Goal: Task Accomplishment & Management: Use online tool/utility

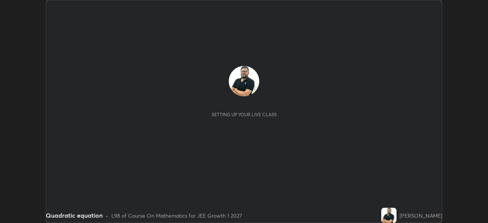
scroll to position [223, 488]
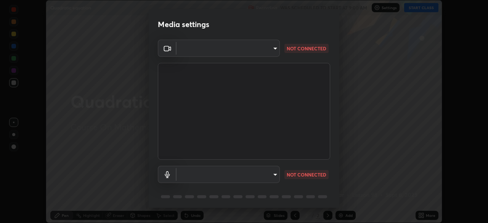
type input "a5a91be9a750efe7fbc997cb1209312c5cc87bcf4e01e7478b4a4ff081da6c32"
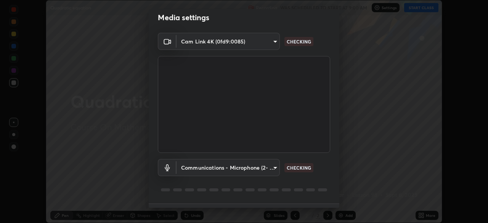
scroll to position [27, 0]
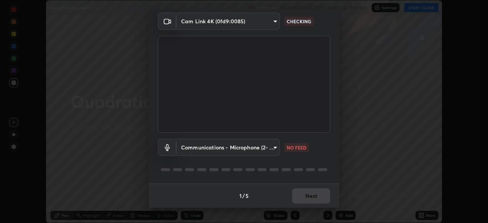
click at [273, 148] on body "Erase all Quadratic equation Recording WAS SCHEDULED TO START AT 9:00 AM Settin…" at bounding box center [244, 111] width 488 height 223
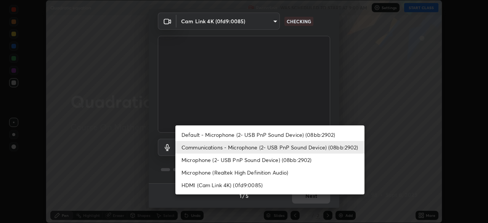
click at [233, 135] on li "Default - Microphone (2- USB PnP Sound Device) (08bb:2902)" at bounding box center [269, 134] width 189 height 13
type input "default"
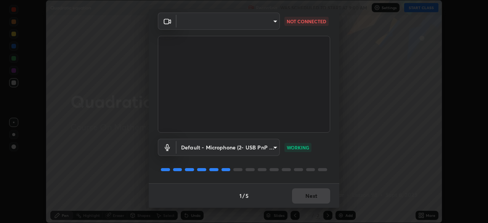
click at [225, 23] on body "Erase all Quadratic equation Recording WAS SCHEDULED TO START AT 9:00 AM Settin…" at bounding box center [244, 111] width 488 height 223
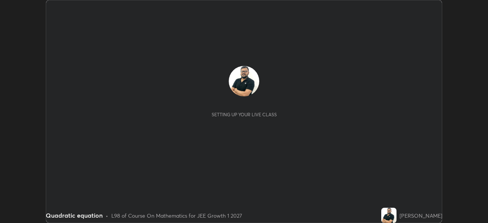
scroll to position [223, 488]
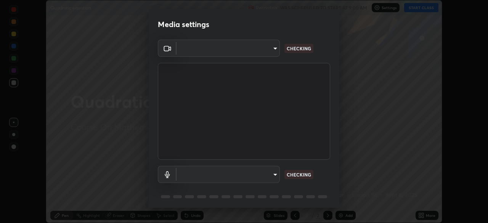
type input "6a58b21e3886260455e3a8f5b68a010b8d66c957dea9152d99a69134fe1af4a5"
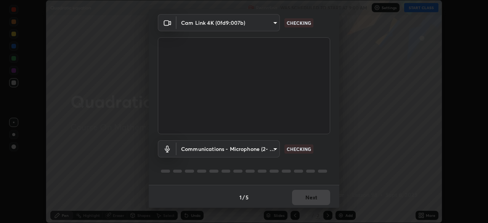
scroll to position [27, 0]
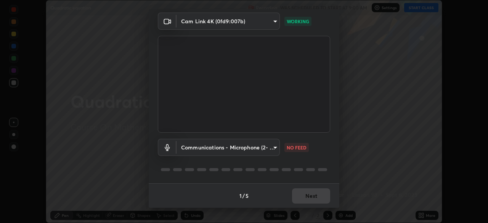
click at [271, 149] on body "Erase all Quadratic equation Recording WAS SCHEDULED TO START AT 9:00 AM Settin…" at bounding box center [244, 111] width 488 height 223
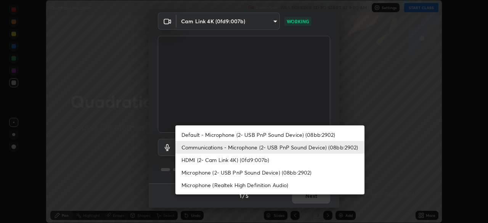
click at [272, 135] on li "Default - Microphone (2- USB PnP Sound Device) (08bb:2902)" at bounding box center [269, 134] width 189 height 13
type input "default"
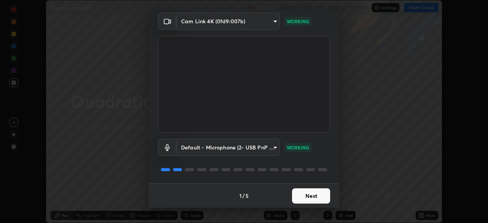
click at [302, 194] on button "Next" at bounding box center [311, 195] width 38 height 15
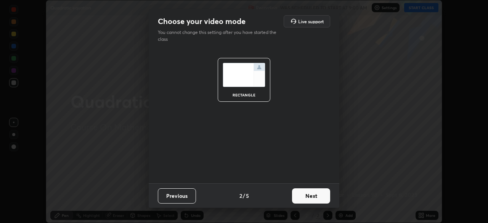
scroll to position [0, 0]
click at [303, 195] on button "Next" at bounding box center [311, 195] width 38 height 15
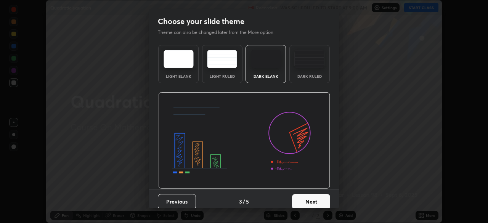
click at [304, 196] on button "Next" at bounding box center [311, 201] width 38 height 15
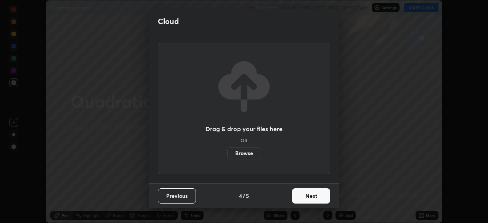
click at [305, 199] on button "Next" at bounding box center [311, 195] width 38 height 15
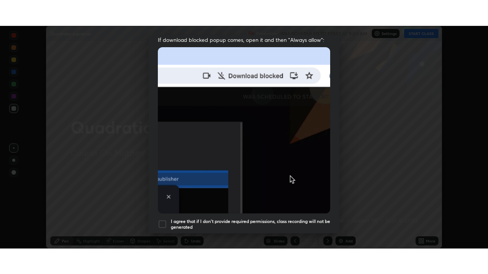
scroll to position [183, 0]
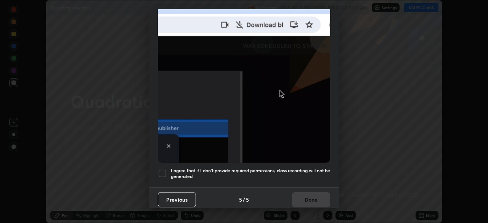
click at [161, 169] on div at bounding box center [162, 173] width 9 height 9
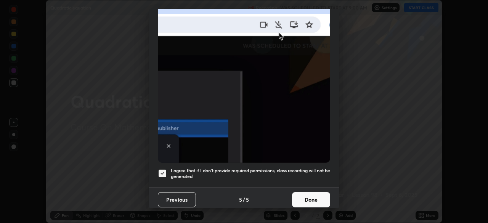
click at [295, 196] on button "Done" at bounding box center [311, 199] width 38 height 15
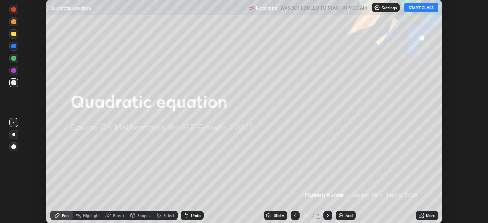
click at [414, 9] on button "START CLASS" at bounding box center [421, 7] width 34 height 9
click at [422, 217] on icon at bounding box center [423, 217] width 2 height 2
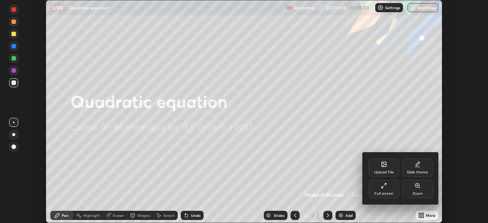
click at [383, 192] on div "Full screen" at bounding box center [383, 194] width 19 height 4
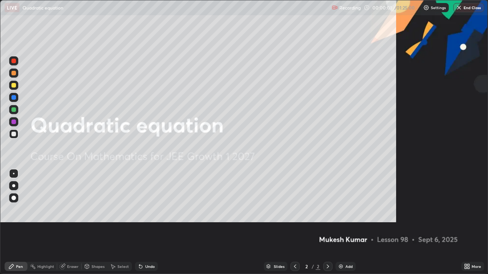
scroll to position [274, 488]
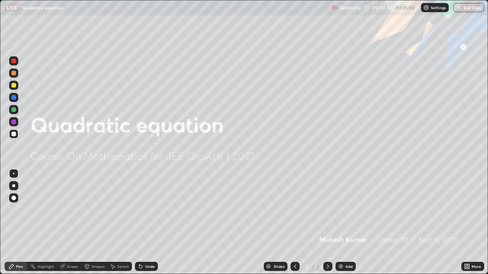
click at [341, 223] on img at bounding box center [341, 267] width 6 height 6
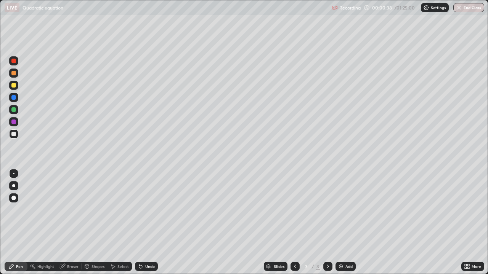
click at [14, 85] on div at bounding box center [13, 85] width 5 height 5
click at [14, 86] on div at bounding box center [13, 85] width 5 height 5
click at [15, 99] on div at bounding box center [13, 97] width 5 height 5
click at [148, 223] on div "Undo" at bounding box center [150, 267] width 10 height 4
click at [14, 134] on div at bounding box center [13, 134] width 5 height 5
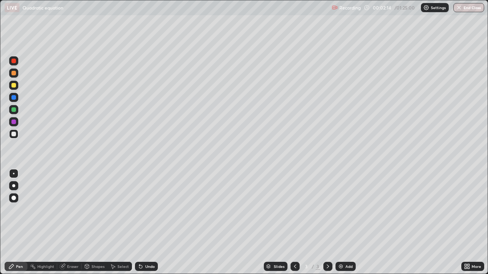
click at [72, 223] on div "Eraser" at bounding box center [72, 267] width 11 height 4
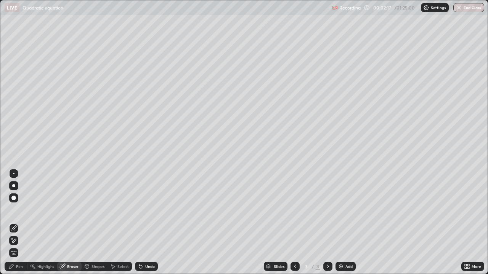
click at [20, 223] on div "Pen" at bounding box center [19, 267] width 7 height 4
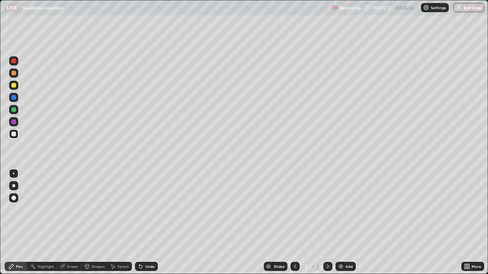
click at [146, 223] on div "Undo" at bounding box center [150, 267] width 10 height 4
click at [17, 109] on div at bounding box center [13, 109] width 9 height 9
click at [148, 223] on div "Undo" at bounding box center [150, 267] width 10 height 4
click at [149, 223] on div "Undo" at bounding box center [146, 266] width 23 height 9
click at [150, 223] on div "Undo" at bounding box center [146, 266] width 23 height 9
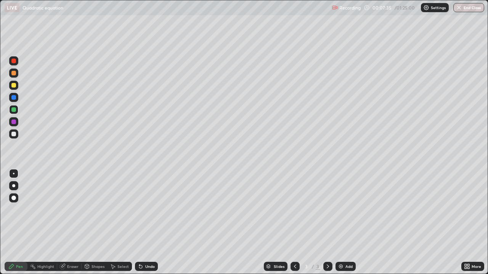
click at [326, 223] on icon at bounding box center [328, 267] width 6 height 6
click at [345, 223] on div "Add" at bounding box center [348, 267] width 7 height 4
click at [14, 61] on div at bounding box center [13, 61] width 5 height 5
click at [14, 85] on div at bounding box center [13, 85] width 5 height 5
click at [15, 133] on div at bounding box center [13, 134] width 5 height 5
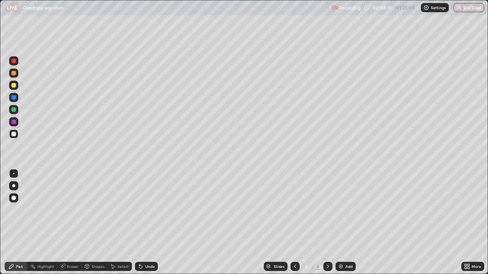
click at [15, 110] on div at bounding box center [13, 110] width 5 height 5
click at [14, 135] on div at bounding box center [13, 134] width 5 height 5
click at [13, 108] on div at bounding box center [13, 110] width 5 height 5
click at [14, 135] on div at bounding box center [13, 134] width 5 height 5
click at [16, 108] on div at bounding box center [13, 110] width 5 height 5
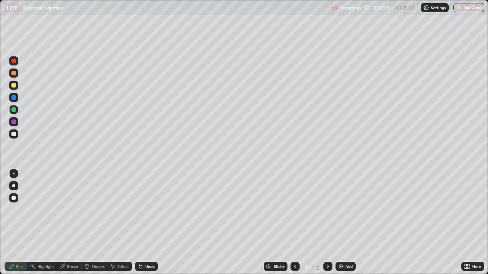
click at [18, 135] on div at bounding box center [13, 134] width 9 height 9
click at [399, 9] on div "Recording 00:13:21 / 01:25:00 Settings End Class" at bounding box center [408, 7] width 152 height 15
click at [435, 10] on div "Settings" at bounding box center [435, 7] width 28 height 9
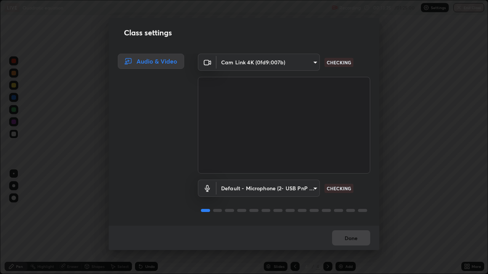
scroll to position [1, 0]
click at [360, 223] on button "Done" at bounding box center [351, 238] width 38 height 15
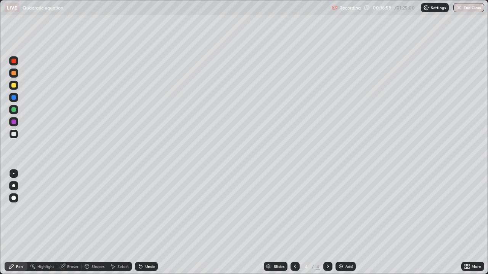
click at [328, 223] on icon at bounding box center [328, 267] width 6 height 6
click at [350, 223] on div "Add" at bounding box center [348, 267] width 7 height 4
click at [13, 109] on div at bounding box center [13, 110] width 5 height 5
click at [295, 223] on icon at bounding box center [295, 267] width 6 height 6
click at [327, 223] on icon at bounding box center [328, 267] width 6 height 6
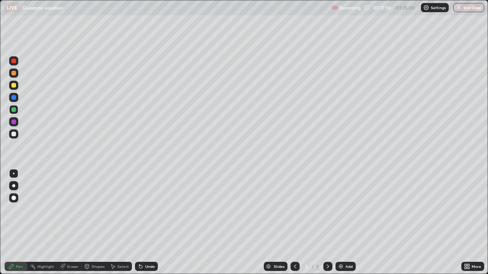
click at [149, 223] on div "Undo" at bounding box center [150, 267] width 10 height 4
click at [294, 223] on icon at bounding box center [295, 267] width 6 height 6
click at [327, 223] on icon at bounding box center [328, 267] width 6 height 6
click at [150, 223] on div "Undo" at bounding box center [150, 267] width 10 height 4
click at [295, 223] on icon at bounding box center [295, 267] width 6 height 6
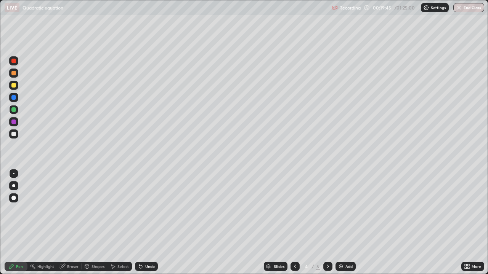
click at [327, 223] on icon at bounding box center [328, 267] width 2 height 4
click at [294, 223] on icon at bounding box center [295, 267] width 6 height 6
click at [327, 223] on icon at bounding box center [328, 267] width 2 height 4
click at [326, 223] on icon at bounding box center [328, 267] width 6 height 6
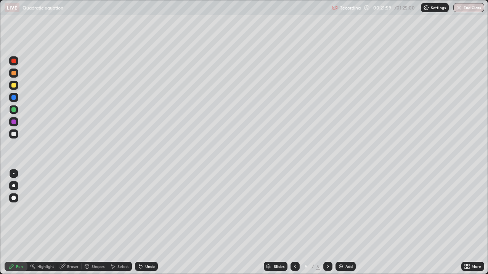
click at [327, 223] on icon at bounding box center [328, 267] width 6 height 6
click at [15, 75] on div at bounding box center [13, 73] width 5 height 5
click at [347, 223] on div "Add" at bounding box center [348, 267] width 7 height 4
click at [14, 84] on div at bounding box center [13, 85] width 5 height 5
click at [14, 134] on div at bounding box center [13, 134] width 5 height 5
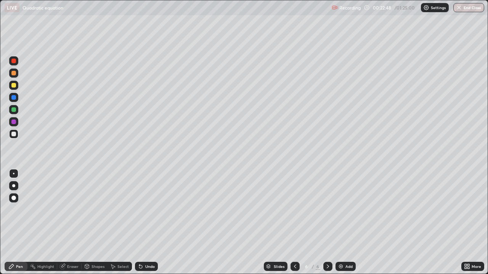
click at [295, 223] on icon at bounding box center [295, 267] width 6 height 6
click at [293, 223] on icon at bounding box center [295, 267] width 6 height 6
click at [337, 223] on div "Add" at bounding box center [345, 266] width 20 height 9
click at [326, 223] on icon at bounding box center [328, 267] width 6 height 6
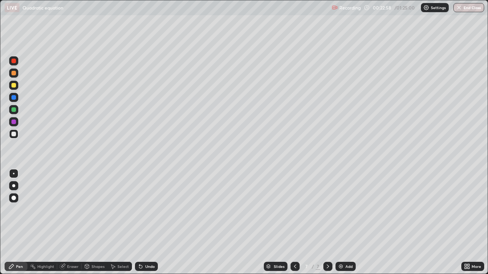
click at [327, 223] on icon at bounding box center [328, 267] width 6 height 6
click at [292, 223] on icon at bounding box center [295, 267] width 6 height 6
click at [327, 223] on icon at bounding box center [328, 267] width 6 height 6
click at [294, 223] on icon at bounding box center [295, 267] width 6 height 6
click at [294, 223] on div at bounding box center [295, 266] width 9 height 9
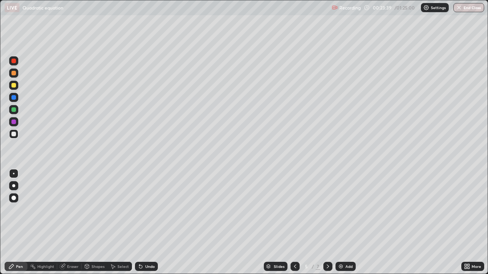
click at [294, 223] on icon at bounding box center [295, 267] width 2 height 4
click at [327, 223] on icon at bounding box center [328, 267] width 6 height 6
click at [326, 223] on div at bounding box center [327, 266] width 9 height 9
click at [326, 223] on div at bounding box center [327, 266] width 9 height 15
click at [294, 223] on icon at bounding box center [295, 267] width 6 height 6
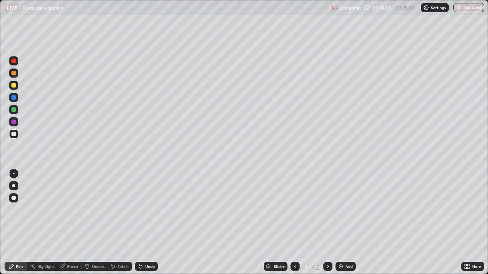
click at [327, 223] on icon at bounding box center [328, 267] width 6 height 6
click at [14, 110] on div at bounding box center [13, 110] width 5 height 5
click at [294, 223] on icon at bounding box center [295, 267] width 2 height 4
click at [294, 223] on icon at bounding box center [295, 267] width 6 height 6
click at [297, 223] on div at bounding box center [295, 266] width 9 height 9
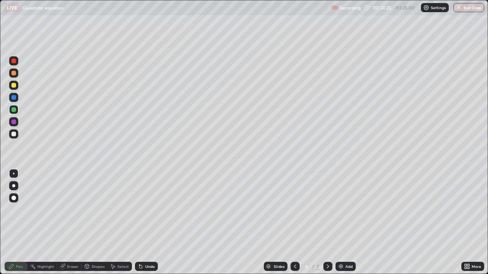
click at [295, 223] on div at bounding box center [295, 266] width 9 height 9
click at [291, 223] on div at bounding box center [295, 266] width 9 height 9
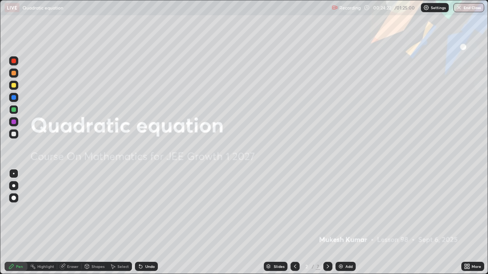
click at [326, 223] on icon at bounding box center [328, 267] width 6 height 6
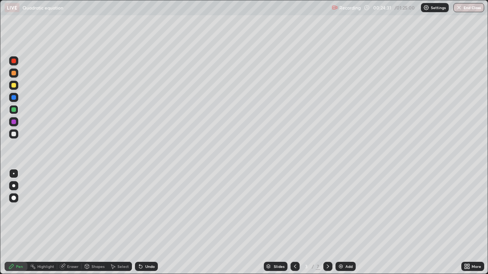
click at [328, 223] on icon at bounding box center [328, 267] width 6 height 6
click at [327, 223] on icon at bounding box center [328, 267] width 6 height 6
click at [292, 223] on div at bounding box center [295, 266] width 9 height 9
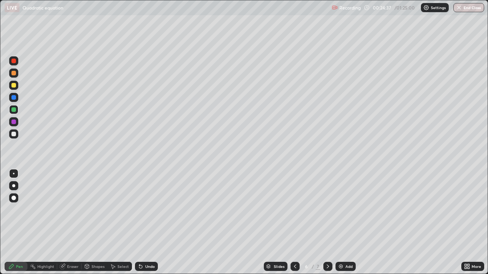
click at [295, 223] on icon at bounding box center [295, 267] width 6 height 6
click at [15, 62] on div at bounding box center [13, 61] width 5 height 5
click at [143, 223] on div "Undo" at bounding box center [146, 266] width 23 height 9
click at [149, 223] on div "Undo" at bounding box center [146, 266] width 23 height 9
click at [146, 223] on div "Undo" at bounding box center [150, 267] width 10 height 4
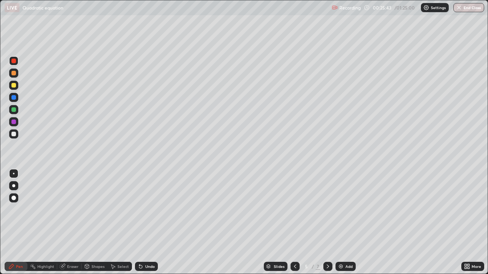
click at [150, 223] on div "Undo" at bounding box center [146, 266] width 23 height 9
click at [14, 134] on div at bounding box center [13, 134] width 5 height 5
click at [327, 223] on icon at bounding box center [328, 267] width 6 height 6
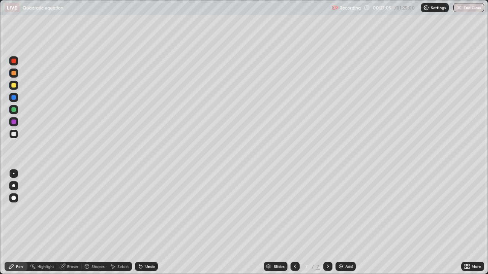
click at [327, 223] on icon at bounding box center [328, 267] width 6 height 6
click at [294, 223] on icon at bounding box center [295, 267] width 6 height 6
click at [295, 223] on icon at bounding box center [295, 267] width 2 height 4
click at [326, 223] on icon at bounding box center [328, 267] width 6 height 6
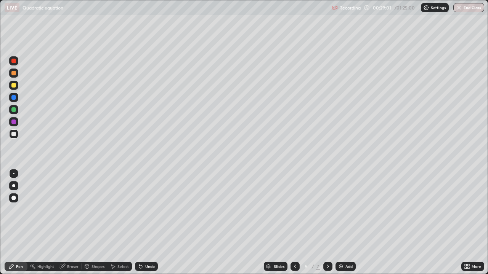
click at [327, 223] on icon at bounding box center [328, 267] width 2 height 4
click at [265, 223] on div "Slides" at bounding box center [276, 266] width 24 height 9
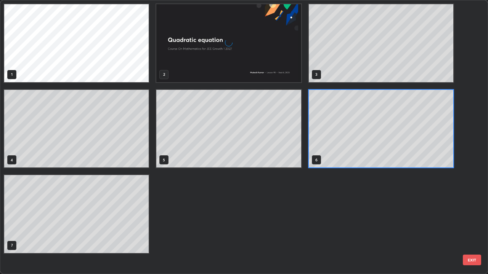
scroll to position [271, 483]
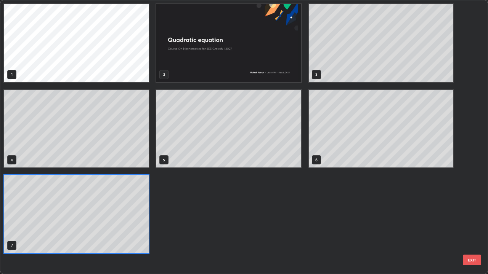
click at [473, 223] on button "EXIT" at bounding box center [472, 260] width 18 height 11
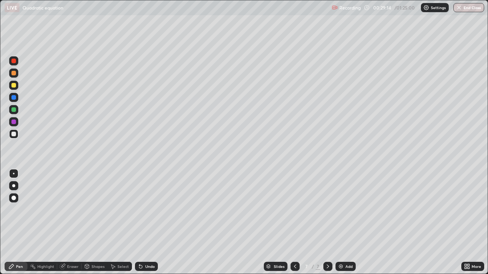
click at [295, 223] on div at bounding box center [295, 266] width 9 height 9
click at [294, 223] on icon at bounding box center [295, 267] width 6 height 6
click at [149, 223] on div "Undo" at bounding box center [150, 267] width 10 height 4
click at [148, 223] on div "Undo" at bounding box center [150, 267] width 10 height 4
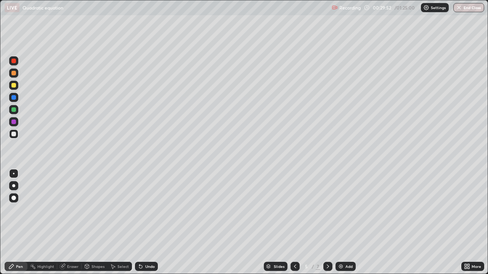
click at [148, 223] on div "Undo" at bounding box center [150, 267] width 10 height 4
click at [149, 223] on div "Undo" at bounding box center [150, 267] width 10 height 4
click at [291, 223] on div at bounding box center [295, 266] width 9 height 9
click at [294, 223] on icon at bounding box center [295, 267] width 6 height 6
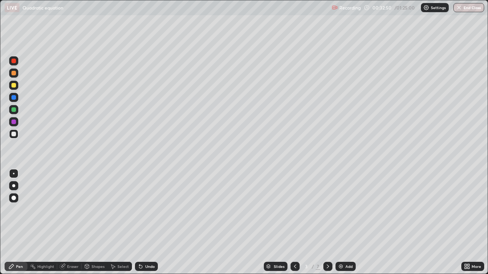
click at [325, 223] on icon at bounding box center [328, 267] width 6 height 6
click at [327, 223] on icon at bounding box center [328, 267] width 6 height 6
click at [147, 223] on div "Undo" at bounding box center [150, 267] width 10 height 4
click at [145, 223] on div "Undo" at bounding box center [150, 267] width 10 height 4
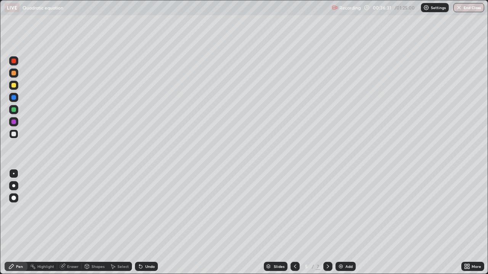
click at [142, 223] on icon at bounding box center [141, 267] width 6 height 6
click at [140, 223] on icon at bounding box center [140, 267] width 3 height 3
click at [143, 223] on div "Undo" at bounding box center [146, 266] width 23 height 9
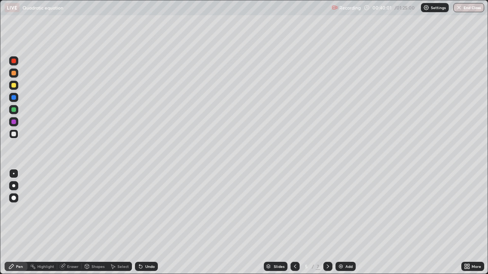
click at [326, 223] on icon at bounding box center [328, 267] width 6 height 6
click at [323, 223] on div at bounding box center [327, 266] width 9 height 9
click at [14, 109] on div at bounding box center [13, 110] width 5 height 5
click at [327, 223] on icon at bounding box center [328, 267] width 6 height 6
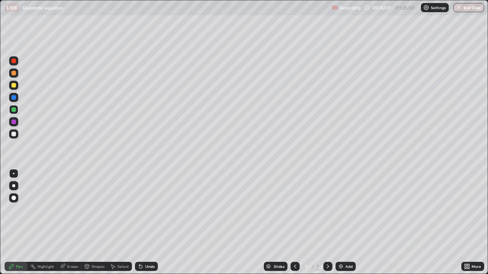
click at [346, 223] on div "Add" at bounding box center [348, 267] width 7 height 4
click at [294, 223] on icon at bounding box center [295, 267] width 6 height 6
click at [327, 223] on icon at bounding box center [328, 267] width 6 height 6
click at [295, 223] on icon at bounding box center [295, 267] width 2 height 4
click at [330, 223] on div at bounding box center [327, 266] width 9 height 15
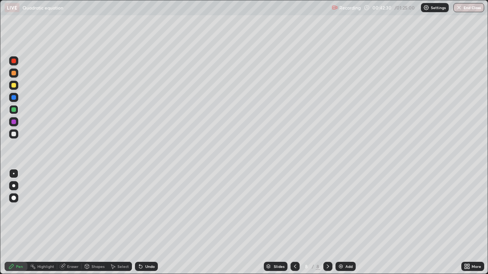
click at [14, 85] on div at bounding box center [13, 85] width 5 height 5
click at [120, 223] on div "Select" at bounding box center [120, 266] width 24 height 9
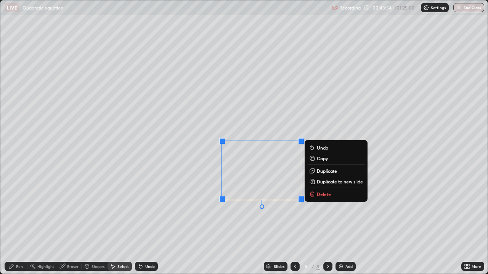
click at [325, 196] on p "Delete" at bounding box center [324, 194] width 14 height 6
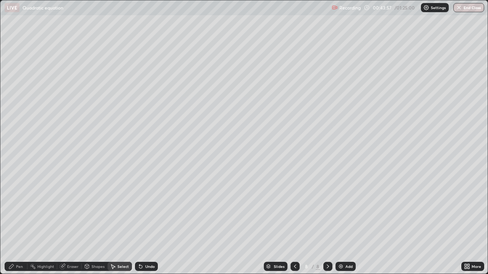
click at [294, 223] on icon at bounding box center [295, 267] width 2 height 4
click at [295, 223] on div at bounding box center [295, 266] width 9 height 9
click at [294, 223] on icon at bounding box center [295, 267] width 6 height 6
click at [18, 223] on div "Pen" at bounding box center [16, 266] width 23 height 9
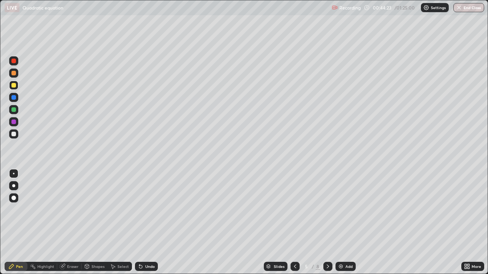
click at [328, 223] on icon at bounding box center [328, 267] width 6 height 6
click at [327, 223] on icon at bounding box center [328, 267] width 6 height 6
click at [327, 223] on icon at bounding box center [328, 267] width 2 height 4
click at [327, 223] on icon at bounding box center [328, 267] width 6 height 6
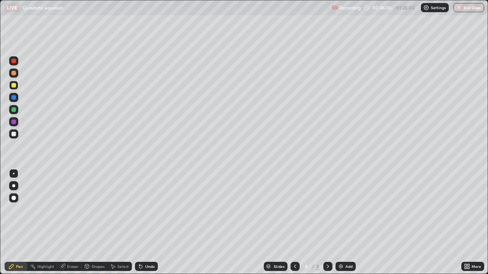
click at [14, 136] on div at bounding box center [13, 134] width 5 height 5
click at [294, 223] on icon at bounding box center [295, 267] width 6 height 6
click at [328, 223] on icon at bounding box center [328, 267] width 6 height 6
click at [295, 223] on icon at bounding box center [295, 267] width 6 height 6
click at [294, 223] on icon at bounding box center [295, 267] width 6 height 6
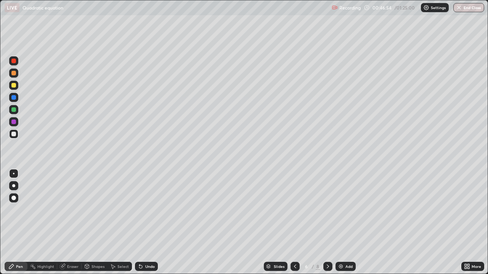
click at [295, 223] on div at bounding box center [295, 266] width 9 height 9
click at [295, 223] on icon at bounding box center [295, 267] width 6 height 6
click at [327, 223] on icon at bounding box center [328, 267] width 6 height 6
click at [328, 223] on icon at bounding box center [328, 267] width 2 height 4
click at [327, 223] on icon at bounding box center [328, 267] width 6 height 6
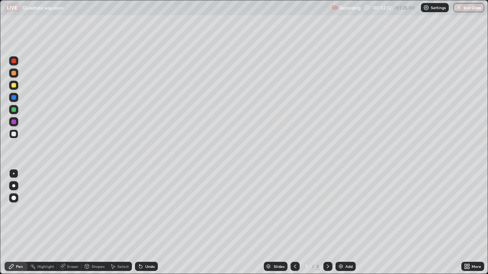
click at [328, 223] on icon at bounding box center [328, 267] width 6 height 6
click at [16, 87] on div at bounding box center [13, 85] width 5 height 5
click at [16, 133] on div at bounding box center [13, 134] width 9 height 9
click at [150, 223] on div "Undo" at bounding box center [150, 267] width 10 height 4
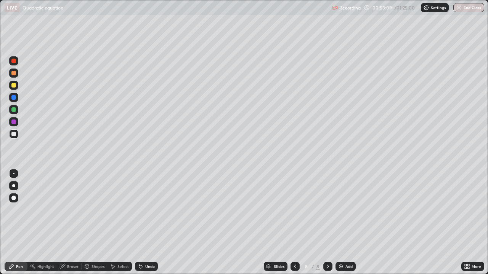
click at [150, 223] on div "Undo" at bounding box center [150, 267] width 10 height 4
click at [73, 223] on div "Eraser" at bounding box center [72, 267] width 11 height 4
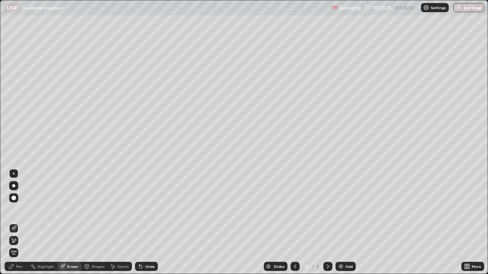
click at [19, 223] on div "Pen" at bounding box center [19, 267] width 7 height 4
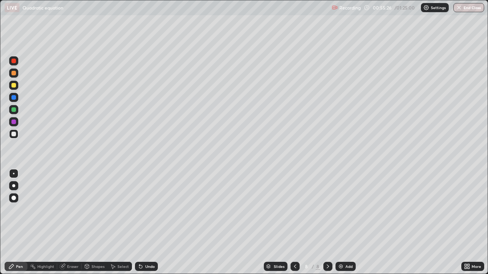
click at [14, 96] on div at bounding box center [13, 97] width 5 height 5
click at [328, 223] on icon at bounding box center [328, 267] width 6 height 6
click at [345, 223] on div "Add" at bounding box center [348, 267] width 7 height 4
click at [14, 86] on div at bounding box center [13, 85] width 5 height 5
click at [18, 132] on div at bounding box center [13, 134] width 9 height 9
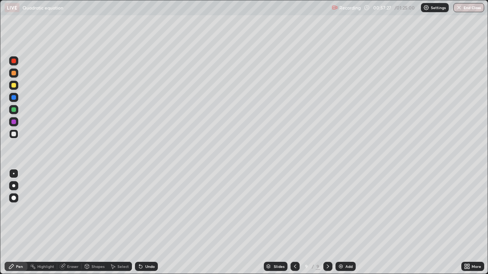
click at [16, 109] on div at bounding box center [13, 110] width 5 height 5
click at [17, 134] on div at bounding box center [13, 134] width 9 height 9
click at [16, 110] on div at bounding box center [13, 109] width 9 height 9
click at [147, 223] on div "Undo" at bounding box center [150, 267] width 10 height 4
click at [15, 63] on div at bounding box center [13, 61] width 5 height 5
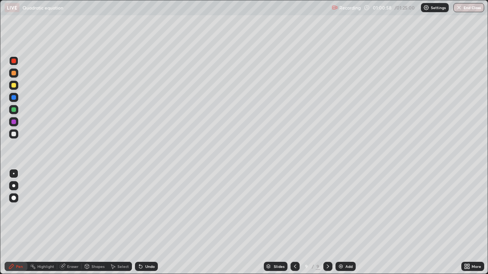
click at [14, 135] on div at bounding box center [13, 134] width 5 height 5
click at [295, 223] on icon at bounding box center [295, 267] width 6 height 6
click at [71, 223] on div "Eraser" at bounding box center [72, 267] width 11 height 4
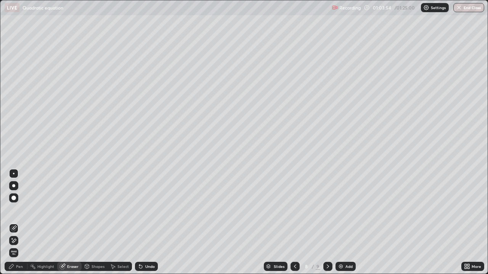
click at [22, 223] on div "Pen" at bounding box center [19, 267] width 7 height 4
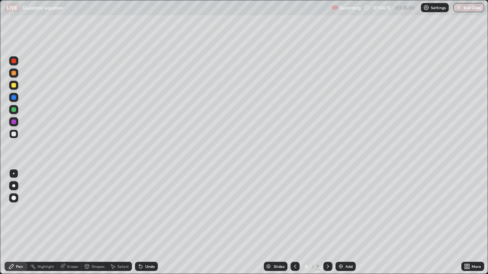
click at [149, 223] on div "Undo" at bounding box center [150, 267] width 10 height 4
click at [150, 223] on div "Undo" at bounding box center [150, 267] width 10 height 4
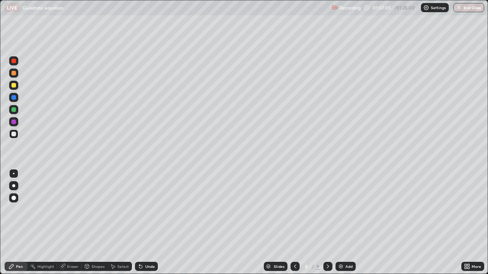
click at [330, 223] on div at bounding box center [327, 266] width 9 height 9
click at [74, 223] on div "Eraser" at bounding box center [72, 267] width 11 height 4
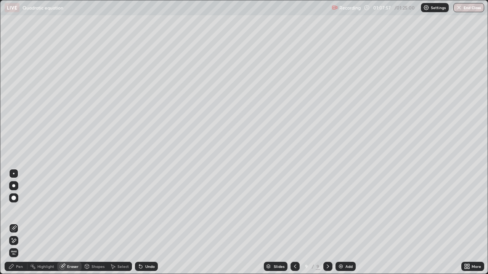
click at [24, 223] on div "Pen" at bounding box center [16, 266] width 23 height 9
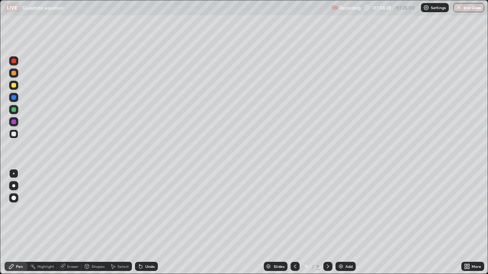
click at [14, 122] on div at bounding box center [13, 122] width 5 height 5
click at [13, 110] on div at bounding box center [13, 110] width 5 height 5
click at [13, 134] on div at bounding box center [13, 134] width 5 height 5
click at [14, 110] on div at bounding box center [13, 110] width 5 height 5
click at [327, 223] on div at bounding box center [327, 266] width 9 height 9
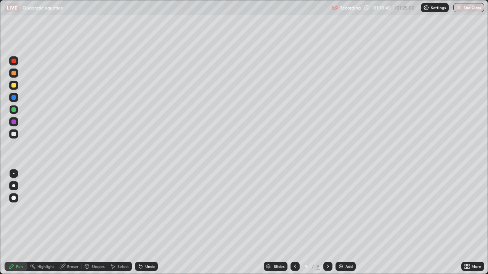
click at [327, 223] on icon at bounding box center [328, 267] width 2 height 4
click at [347, 223] on div "Add" at bounding box center [345, 266] width 20 height 9
click at [13, 61] on div at bounding box center [13, 61] width 5 height 5
click at [14, 87] on div at bounding box center [13, 85] width 5 height 5
click at [13, 60] on div at bounding box center [13, 61] width 5 height 5
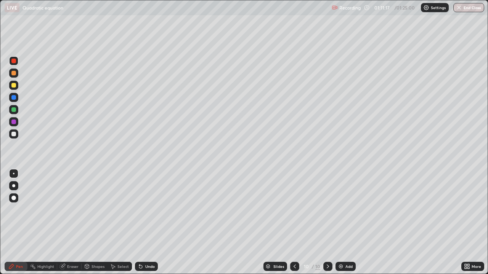
click at [143, 223] on div "Undo" at bounding box center [146, 266] width 23 height 9
click at [16, 109] on div at bounding box center [13, 110] width 5 height 5
click at [14, 134] on div at bounding box center [13, 134] width 5 height 5
click at [145, 223] on div "Undo" at bounding box center [150, 267] width 10 height 4
click at [147, 223] on div "Undo" at bounding box center [150, 267] width 10 height 4
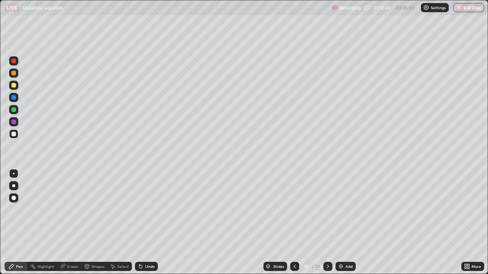
click at [147, 223] on div "Undo" at bounding box center [150, 267] width 10 height 4
click at [148, 223] on div "Undo" at bounding box center [150, 267] width 10 height 4
click at [149, 223] on div "Undo" at bounding box center [150, 267] width 10 height 4
click at [149, 223] on div "Undo" at bounding box center [146, 266] width 23 height 9
click at [145, 223] on div "Undo" at bounding box center [150, 267] width 10 height 4
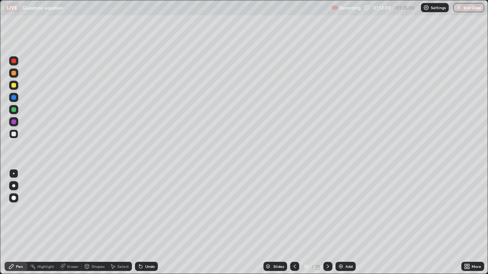
click at [152, 223] on div "Undo" at bounding box center [146, 266] width 23 height 9
click at [13, 111] on div at bounding box center [13, 110] width 5 height 5
click at [14, 133] on div at bounding box center [13, 134] width 5 height 5
click at [152, 223] on div "Undo" at bounding box center [146, 266] width 23 height 9
click at [147, 223] on div "Undo" at bounding box center [146, 266] width 23 height 9
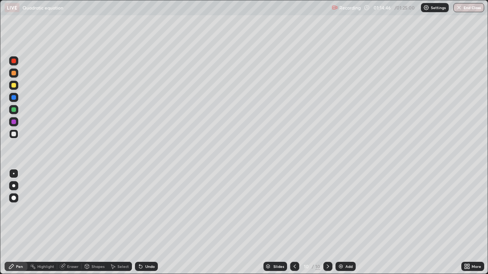
click at [148, 223] on div "Undo" at bounding box center [150, 267] width 10 height 4
click at [15, 108] on div at bounding box center [13, 110] width 5 height 5
click at [150, 223] on div "Undo" at bounding box center [150, 267] width 10 height 4
click at [148, 223] on div "Undo" at bounding box center [150, 267] width 10 height 4
click at [15, 134] on div at bounding box center [13, 134] width 5 height 5
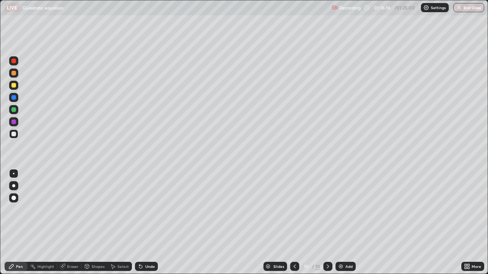
click at [151, 223] on div "Undo" at bounding box center [150, 267] width 10 height 4
click at [146, 223] on div "Undo" at bounding box center [150, 267] width 10 height 4
click at [148, 223] on div "Undo" at bounding box center [150, 267] width 10 height 4
click at [151, 223] on div "Undo" at bounding box center [150, 267] width 10 height 4
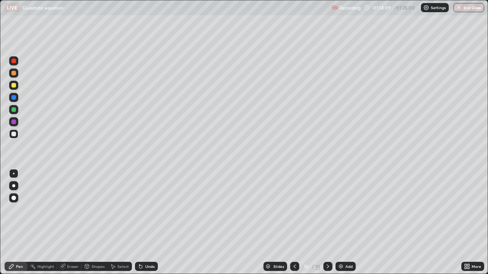
click at [151, 223] on div "Undo" at bounding box center [150, 267] width 10 height 4
click at [328, 223] on div at bounding box center [327, 266] width 9 height 9
click at [347, 223] on div "Add" at bounding box center [348, 267] width 7 height 4
click at [12, 60] on div at bounding box center [13, 61] width 5 height 5
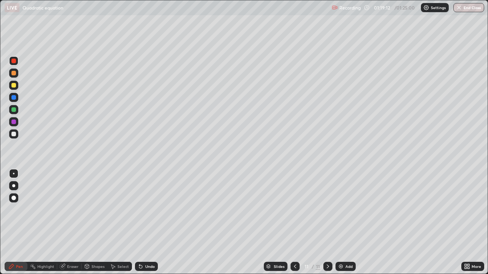
click at [14, 134] on div at bounding box center [13, 134] width 5 height 5
click at [72, 223] on div "Eraser" at bounding box center [72, 267] width 11 height 4
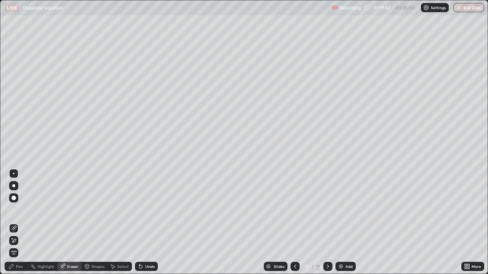
click at [18, 223] on div "Pen" at bounding box center [16, 266] width 23 height 9
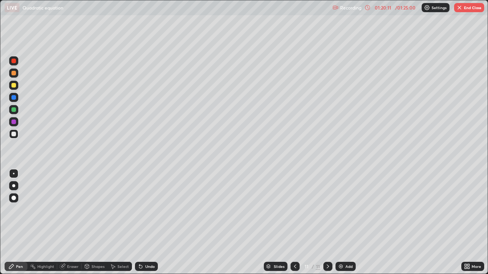
click at [295, 223] on icon at bounding box center [295, 267] width 6 height 6
click at [14, 84] on div at bounding box center [13, 85] width 5 height 5
click at [69, 223] on div "Eraser" at bounding box center [72, 267] width 11 height 4
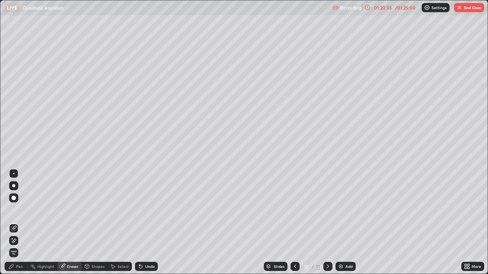
click at [19, 223] on div "Pen" at bounding box center [19, 267] width 7 height 4
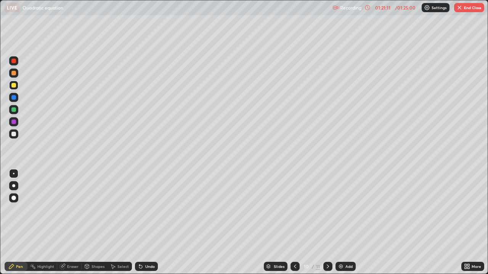
click at [327, 223] on icon at bounding box center [328, 267] width 6 height 6
click at [14, 134] on div at bounding box center [13, 134] width 5 height 5
click at [144, 223] on div "Undo" at bounding box center [146, 266] width 23 height 9
click at [145, 223] on div "Undo" at bounding box center [150, 267] width 10 height 4
click at [147, 223] on div "Undo" at bounding box center [150, 267] width 10 height 4
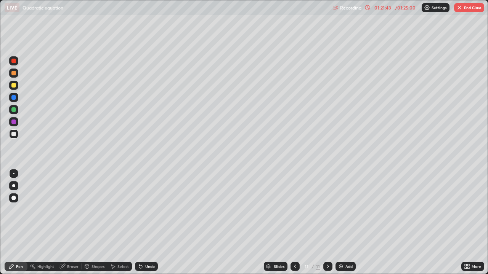
click at [147, 223] on div "Undo" at bounding box center [150, 267] width 10 height 4
click at [148, 223] on div "Undo" at bounding box center [150, 267] width 10 height 4
click at [149, 223] on div "Undo" at bounding box center [150, 267] width 10 height 4
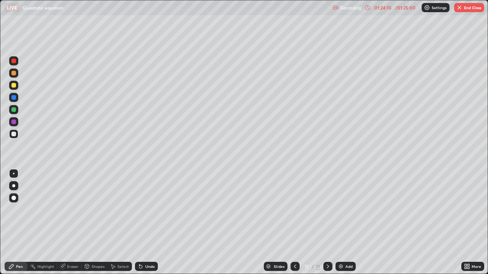
click at [466, 9] on button "End Class" at bounding box center [469, 7] width 30 height 9
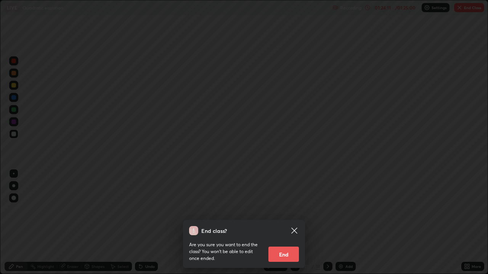
click at [284, 223] on button "End" at bounding box center [283, 254] width 30 height 15
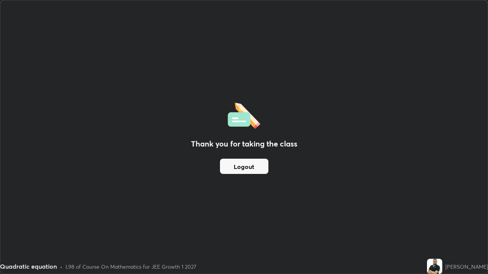
click at [244, 167] on button "Logout" at bounding box center [244, 166] width 48 height 15
